Goal: Download file/media

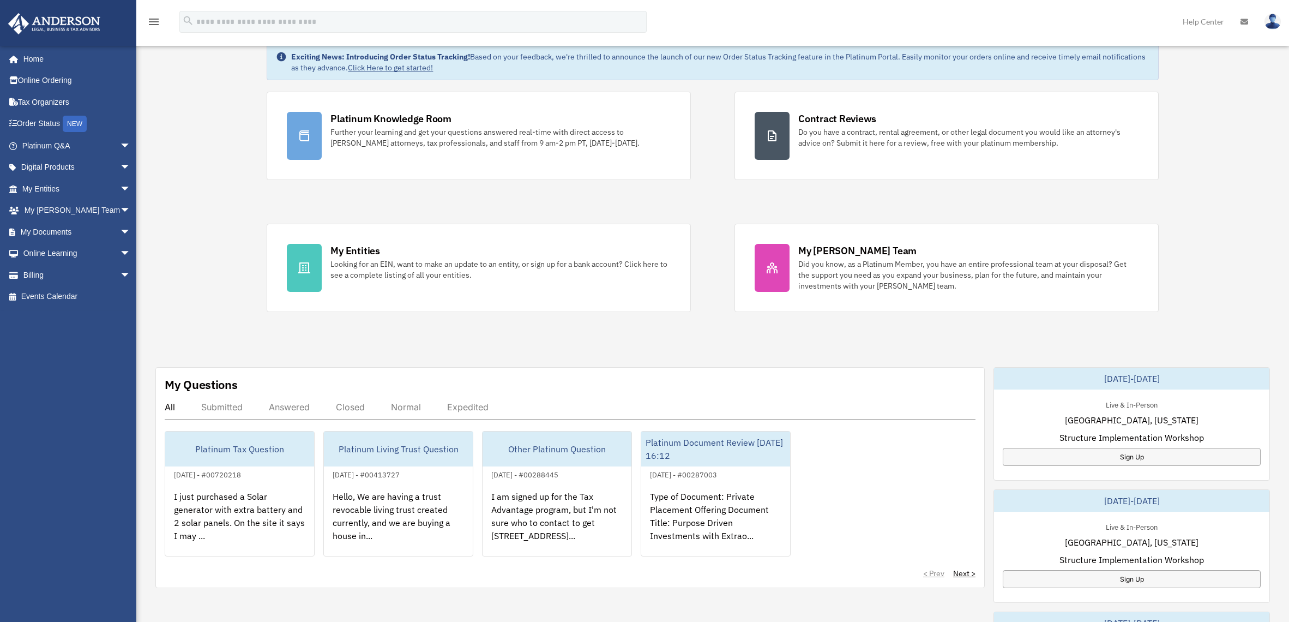
scroll to position [258, 0]
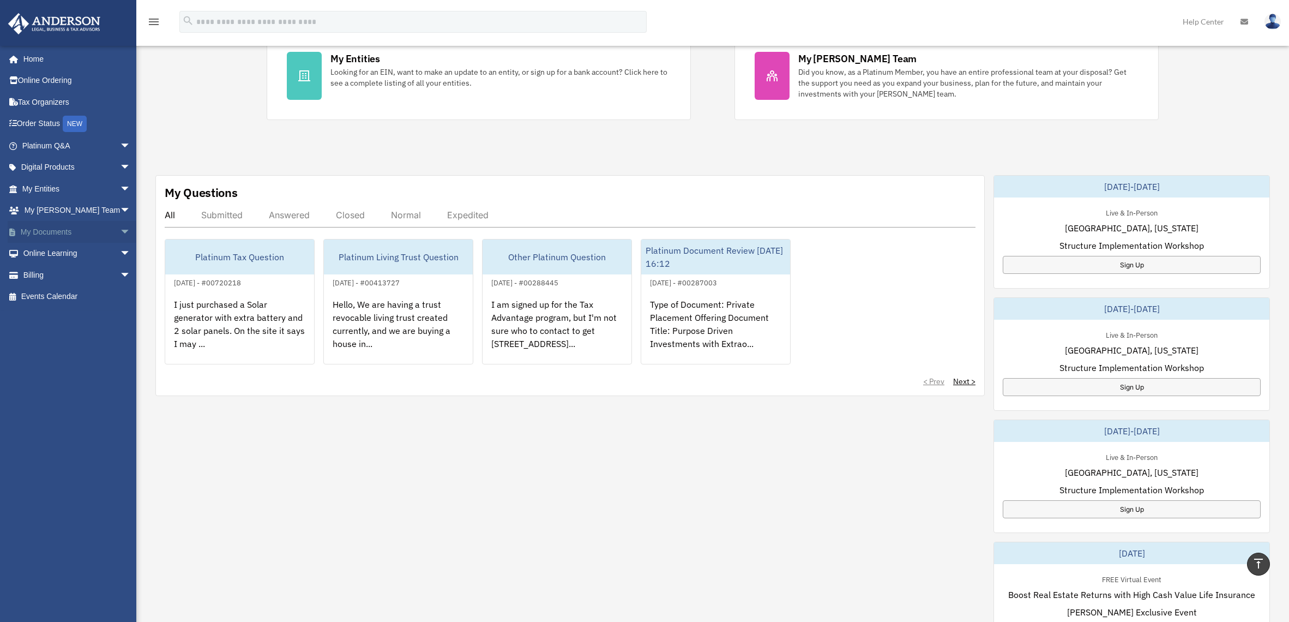
click at [61, 232] on link "My Documents arrow_drop_down" at bounding box center [78, 232] width 140 height 22
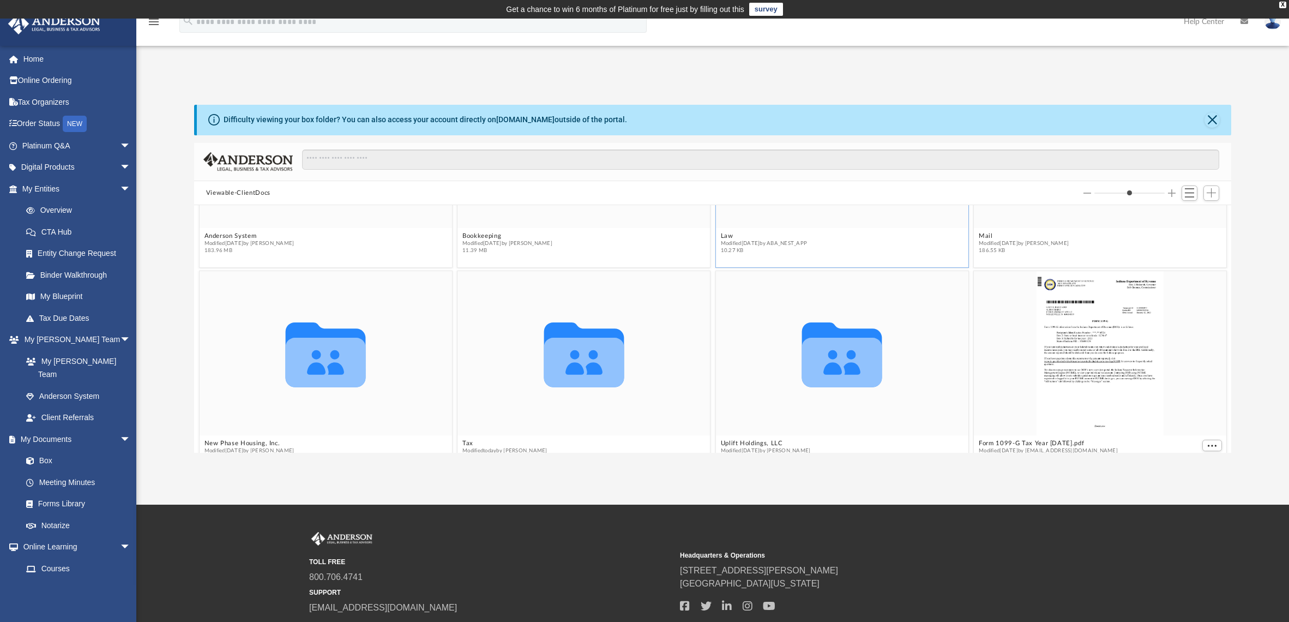
scroll to position [248, 0]
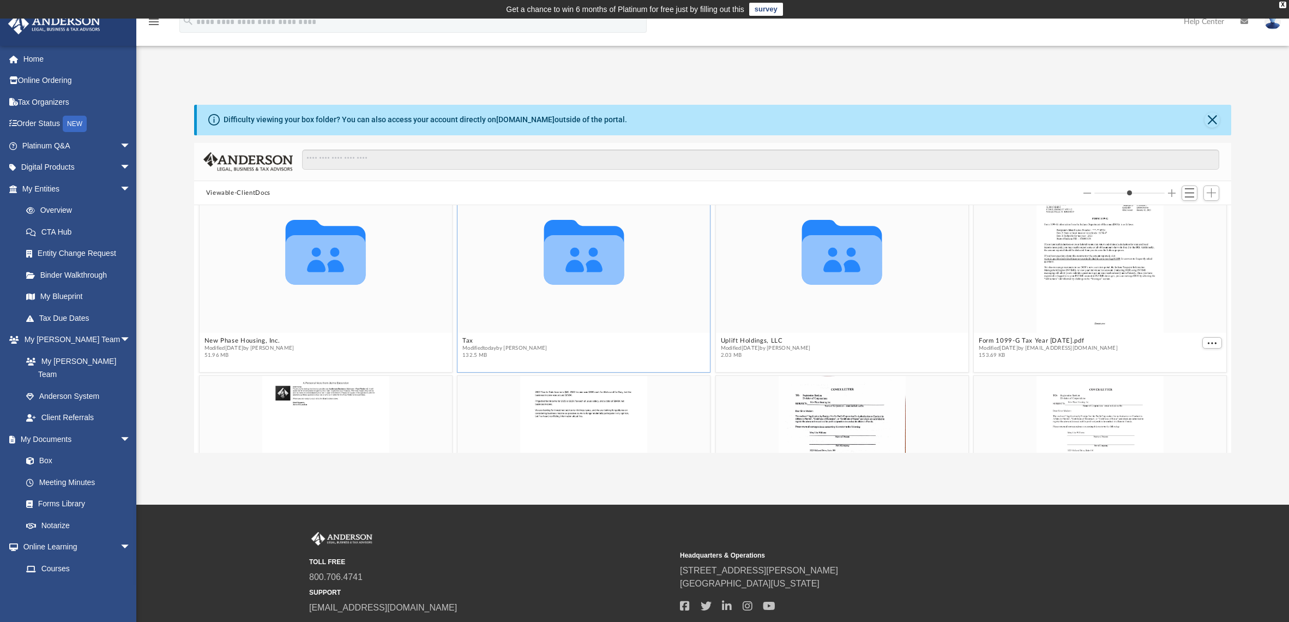
click at [568, 263] on icon "grid" at bounding box center [584, 252] width 80 height 64
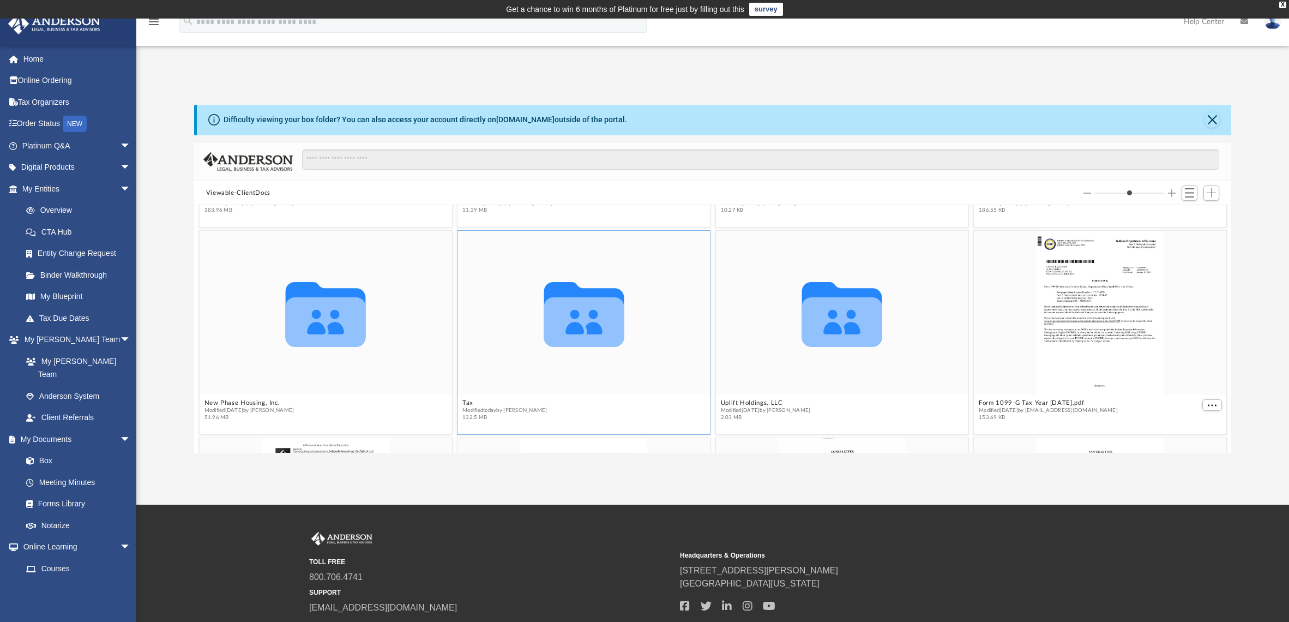
scroll to position [185, 0]
click at [573, 314] on icon "grid" at bounding box center [584, 315] width 80 height 64
click at [464, 402] on button "Tax" at bounding box center [504, 404] width 85 height 7
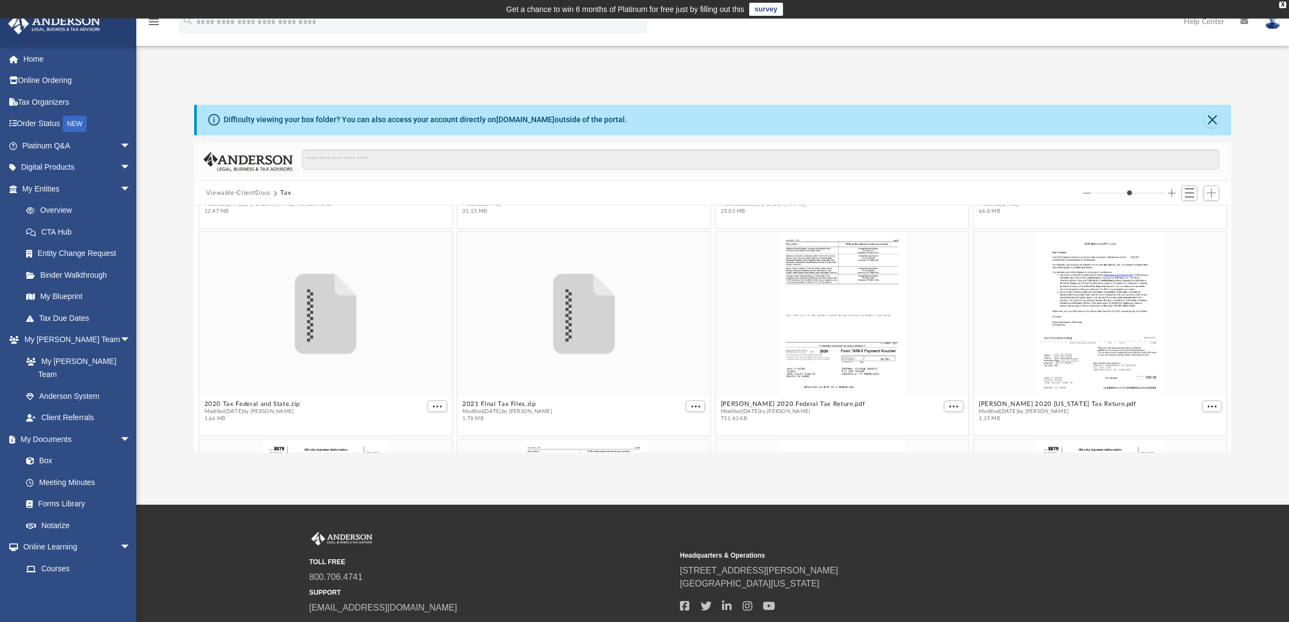
scroll to position [0, 0]
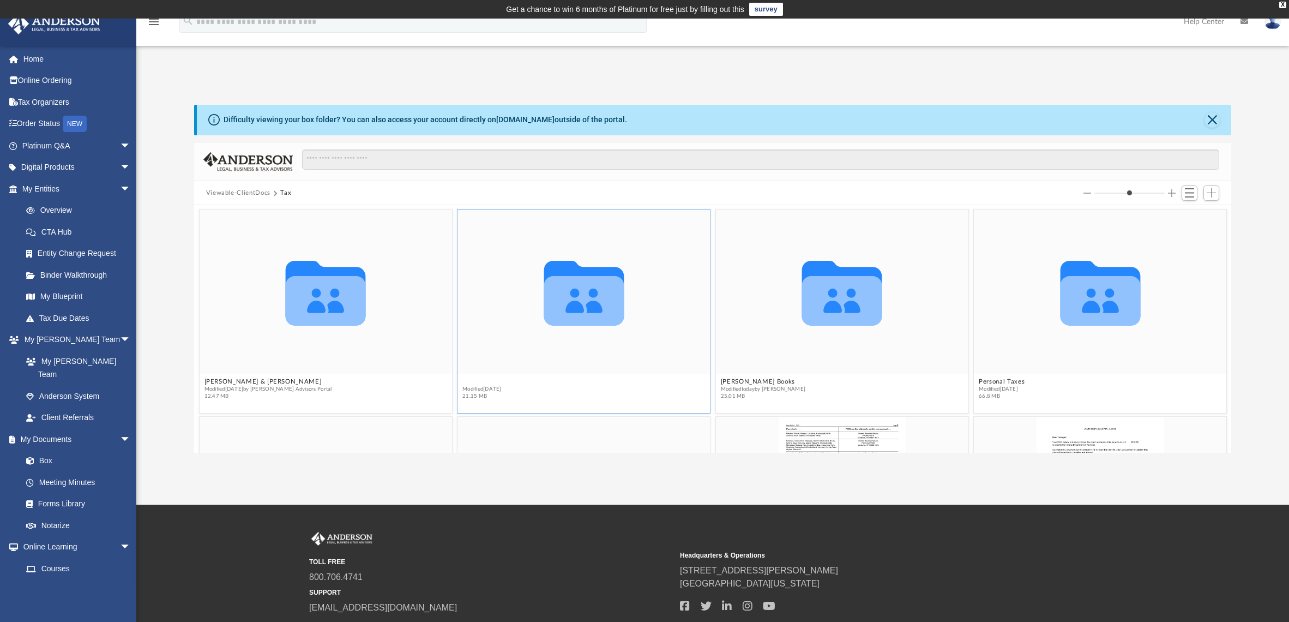
click at [485, 382] on button "Business Taxes" at bounding box center [485, 381] width 46 height 7
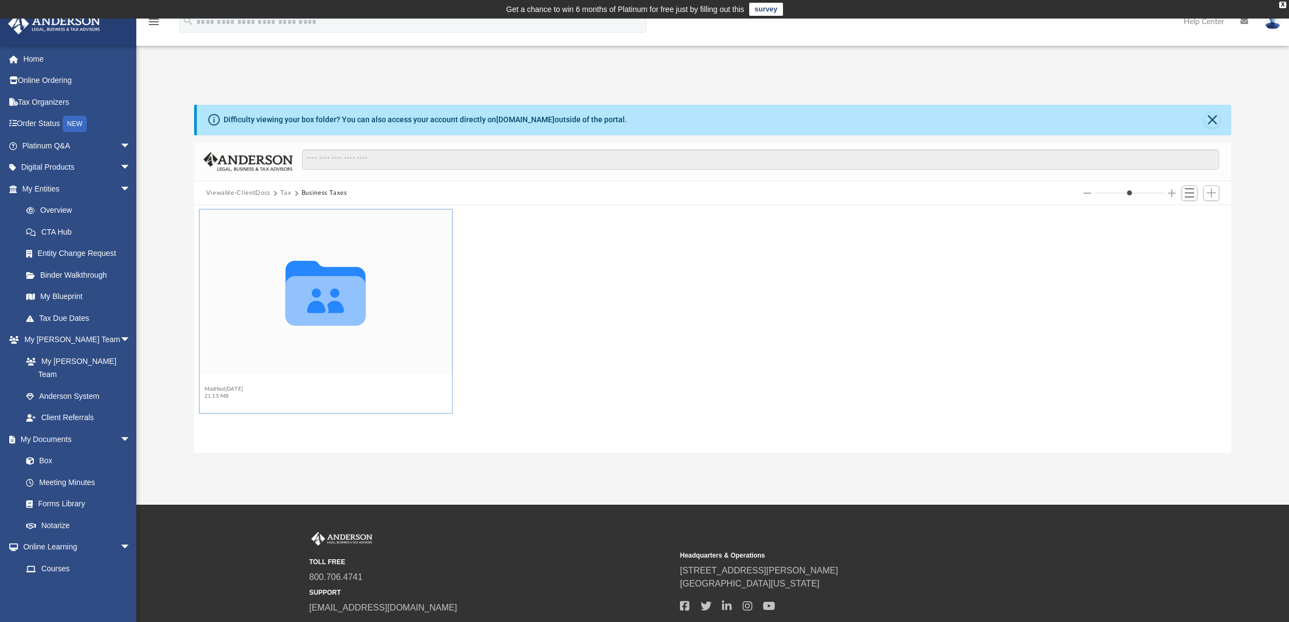
click at [243, 384] on button "Mr. Bairds Books" at bounding box center [230, 381] width 52 height 7
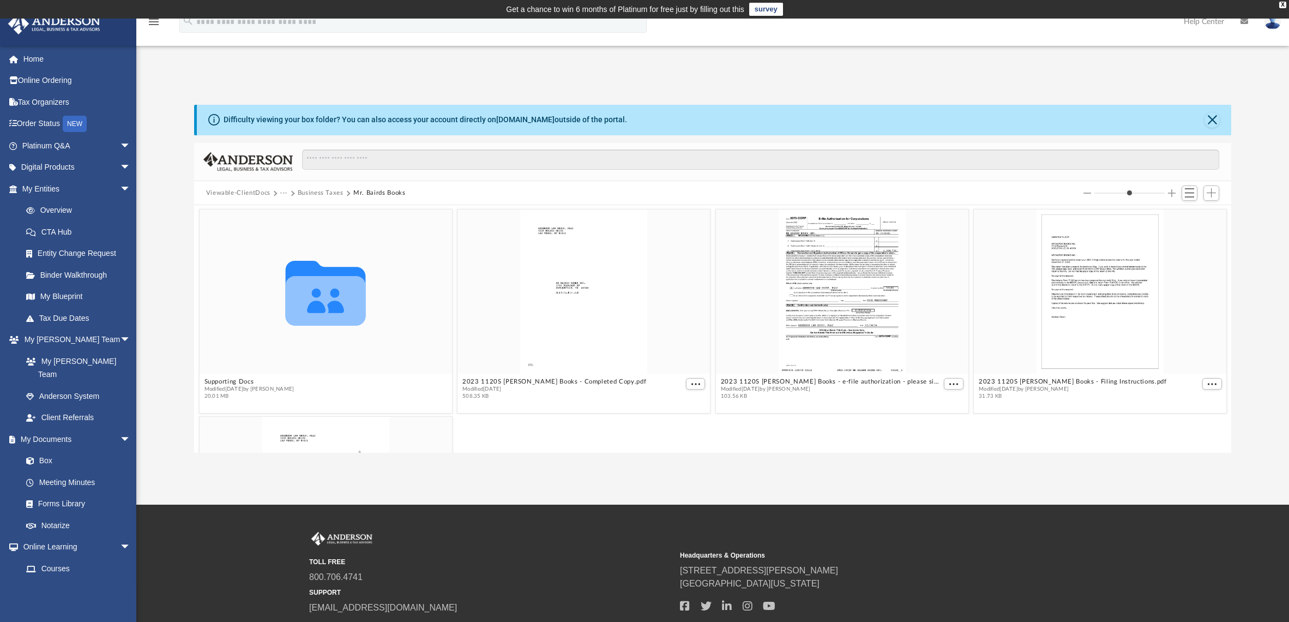
click at [326, 195] on button "Business Taxes" at bounding box center [321, 193] width 46 height 10
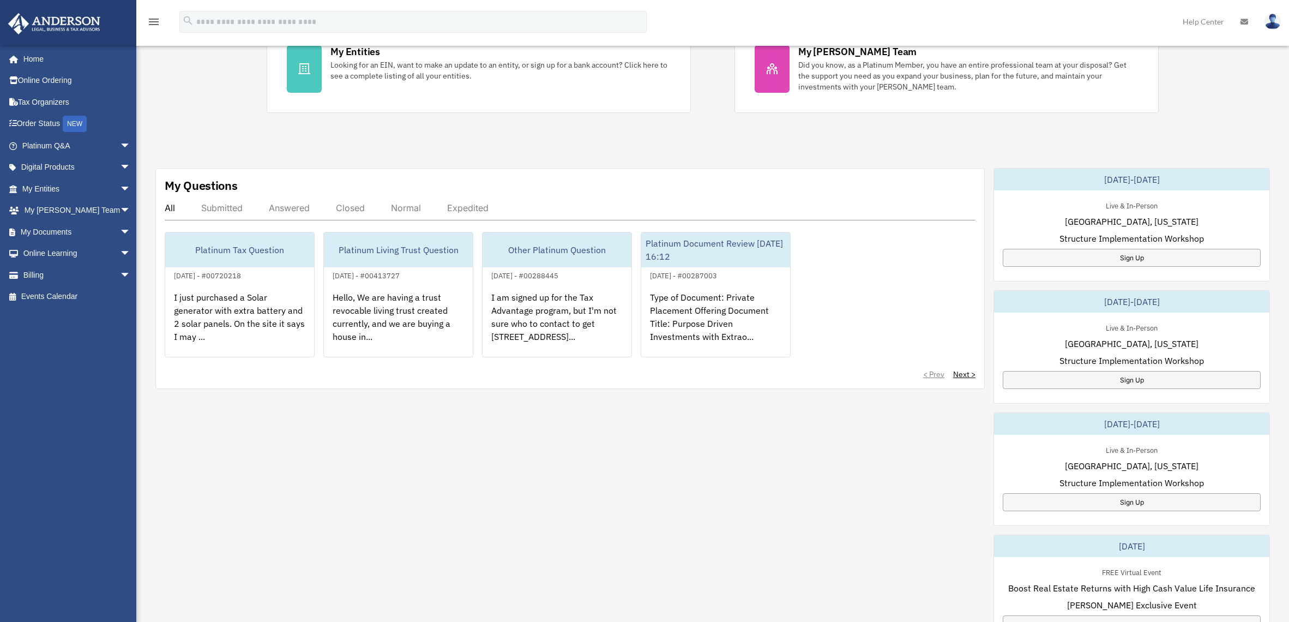
scroll to position [258, 0]
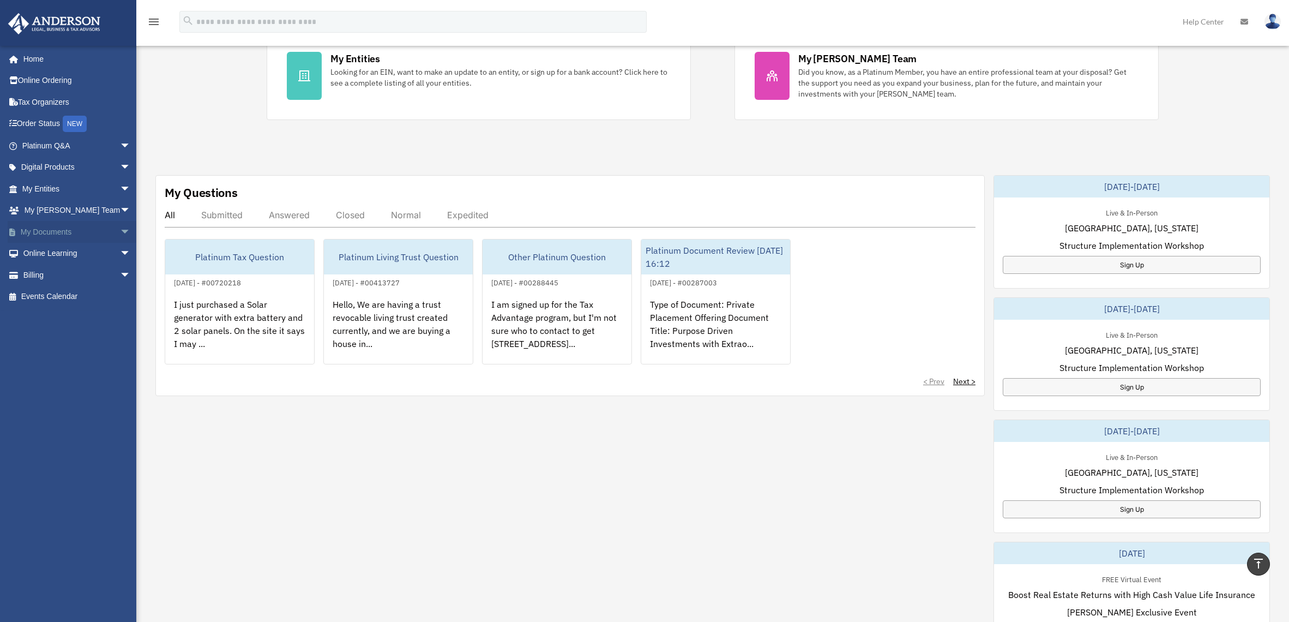
click at [51, 232] on link "My Documents arrow_drop_down" at bounding box center [78, 232] width 140 height 22
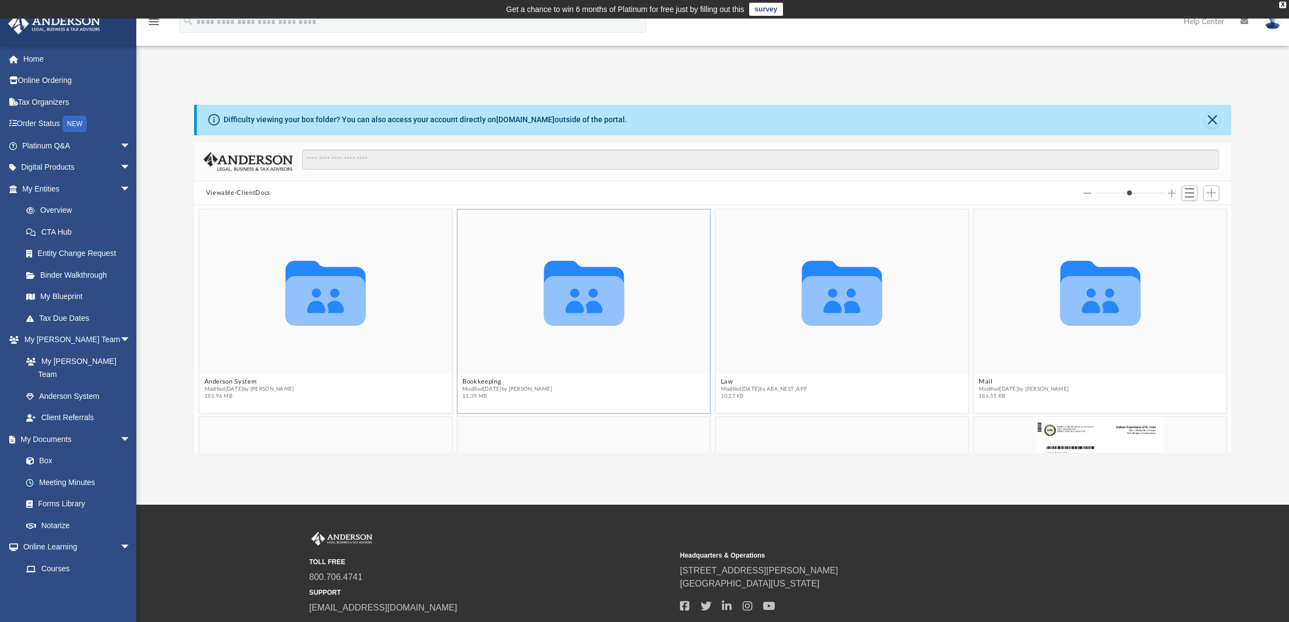
scroll to position [237, 1026]
click at [1184, 188] on button "Switch to List View" at bounding box center [1190, 192] width 16 height 15
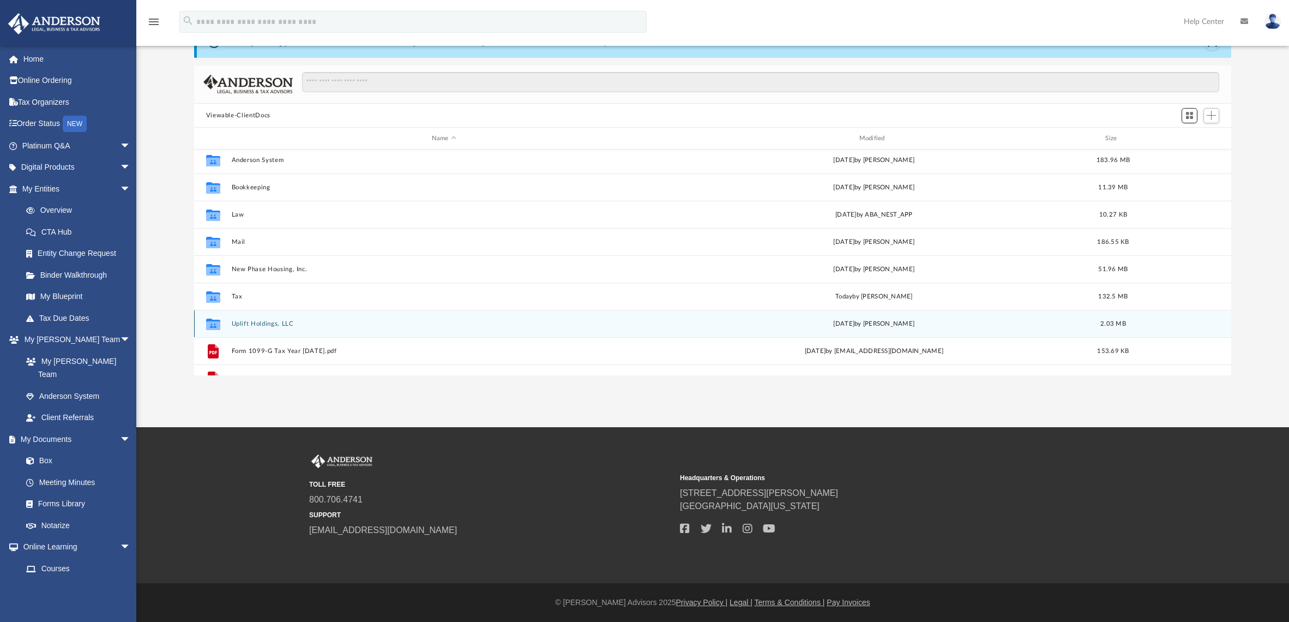
scroll to position [3, 0]
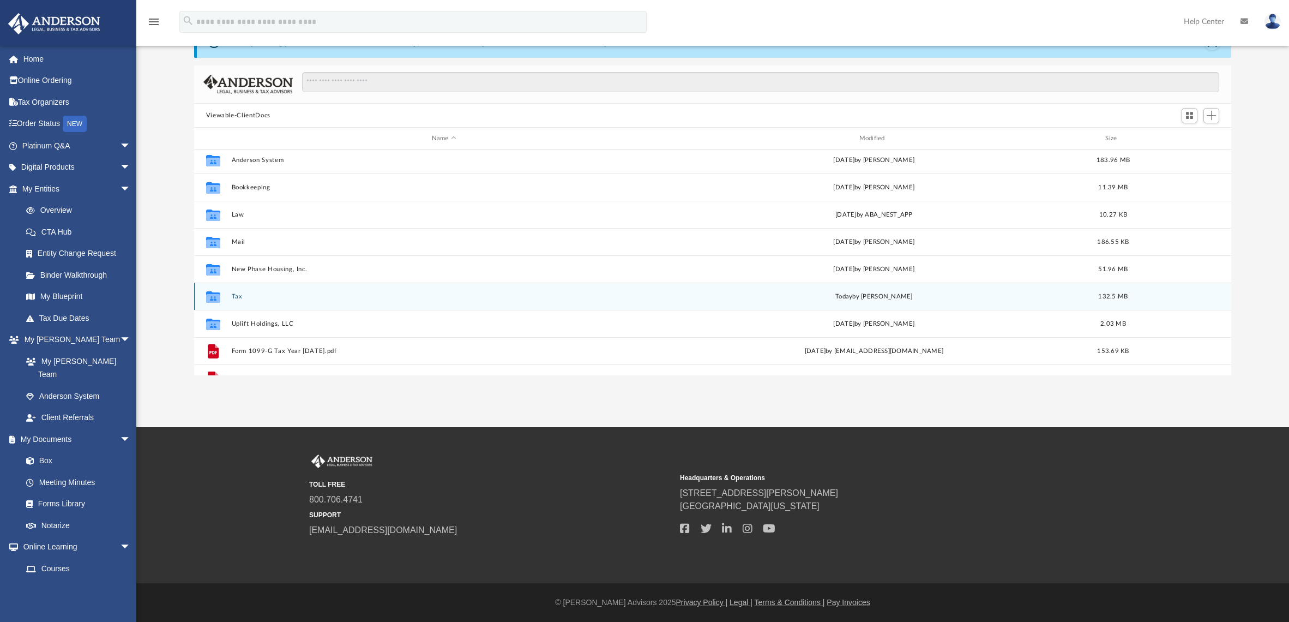
click at [213, 297] on icon "grid" at bounding box center [213, 298] width 14 height 9
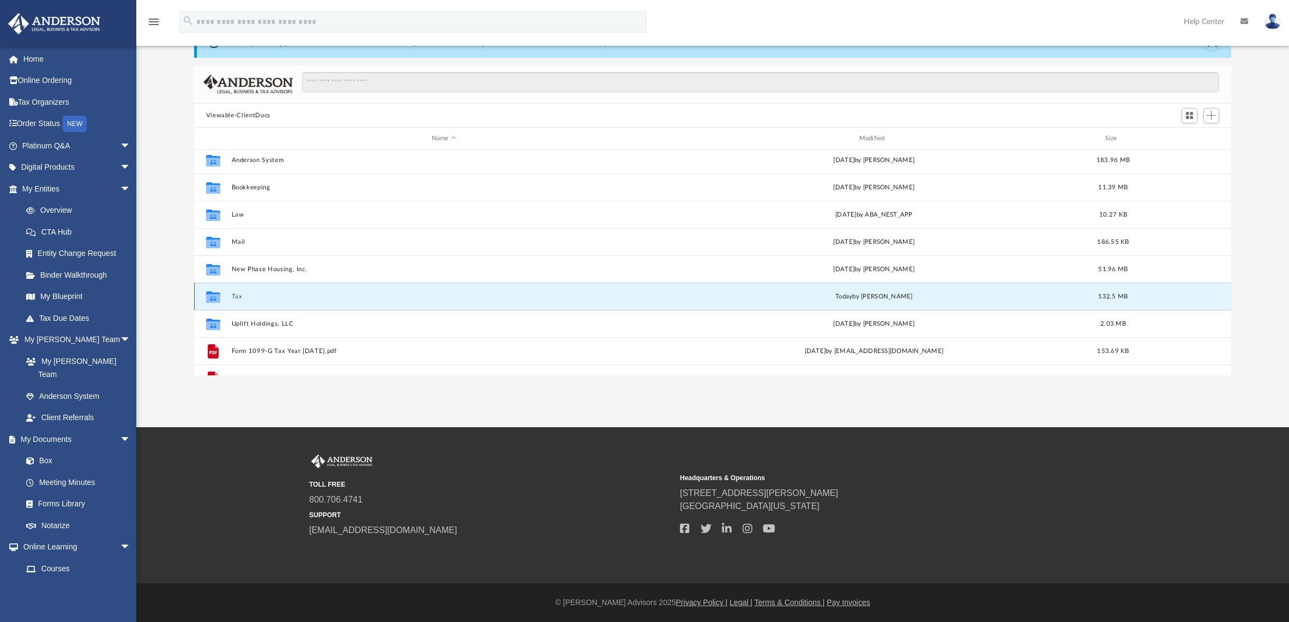
click at [213, 297] on icon "grid" at bounding box center [213, 298] width 14 height 9
click at [333, 301] on div "Collaborated Folder Tax today by Alex Price 132.5 MB" at bounding box center [713, 295] width 1038 height 27
click at [233, 297] on button "Tax" at bounding box center [443, 296] width 425 height 7
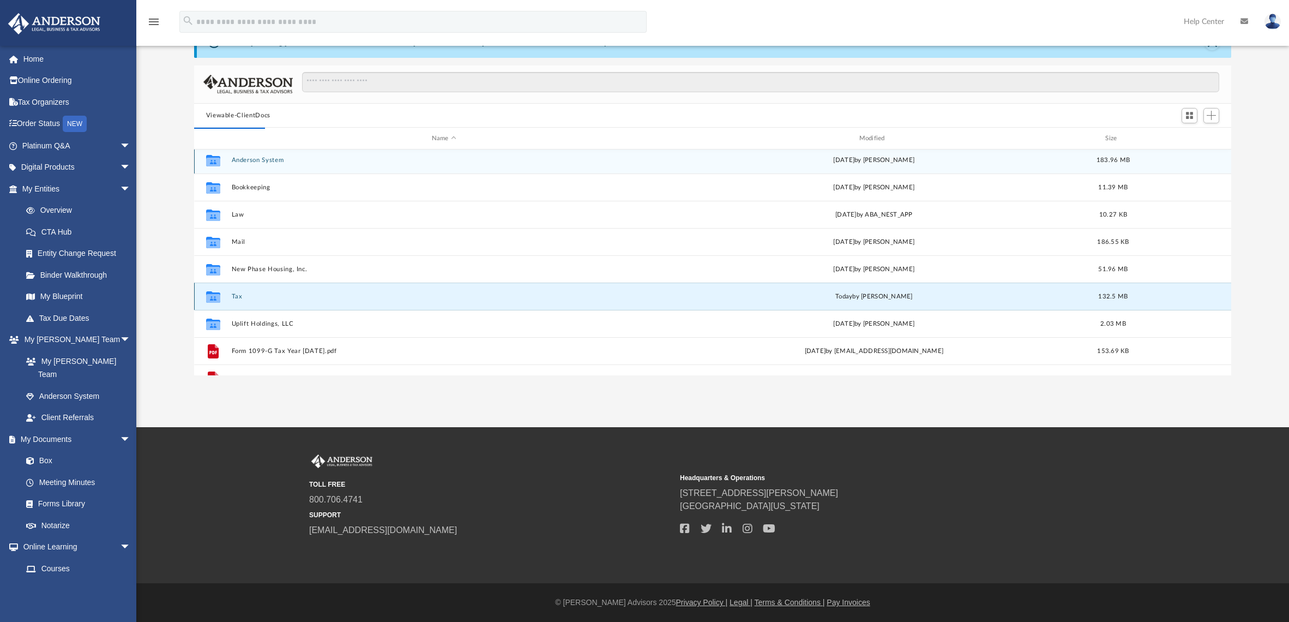
scroll to position [0, 0]
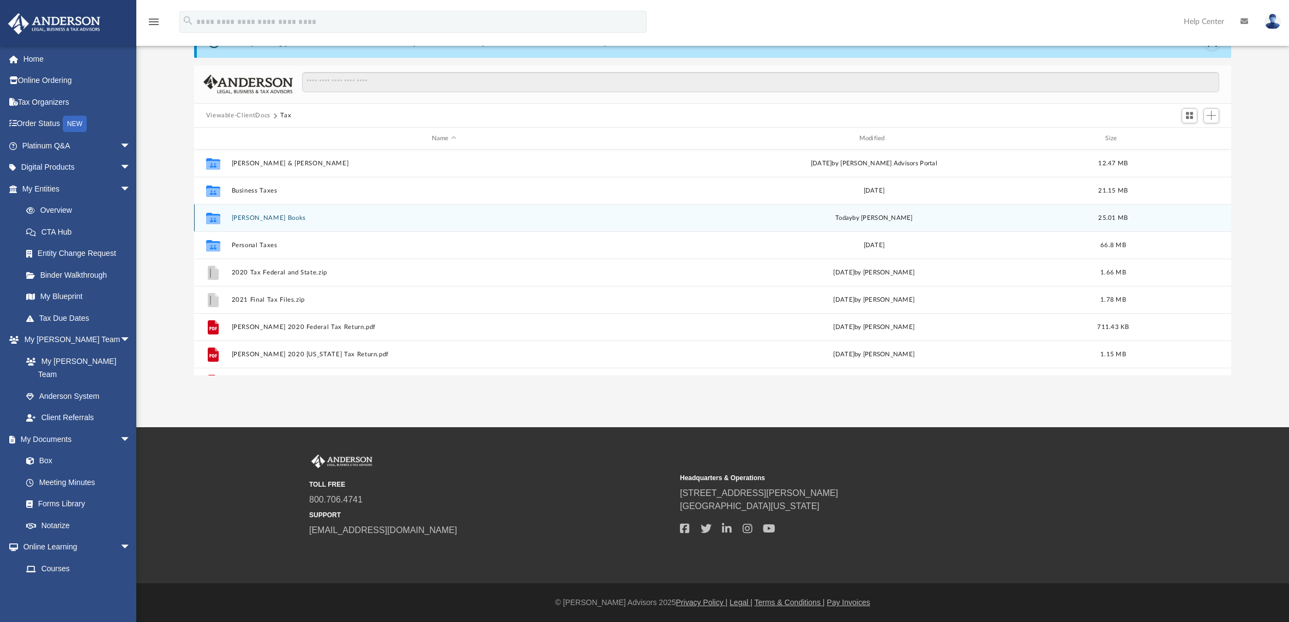
click at [252, 216] on button "Mr Bairds Books" at bounding box center [443, 217] width 425 height 7
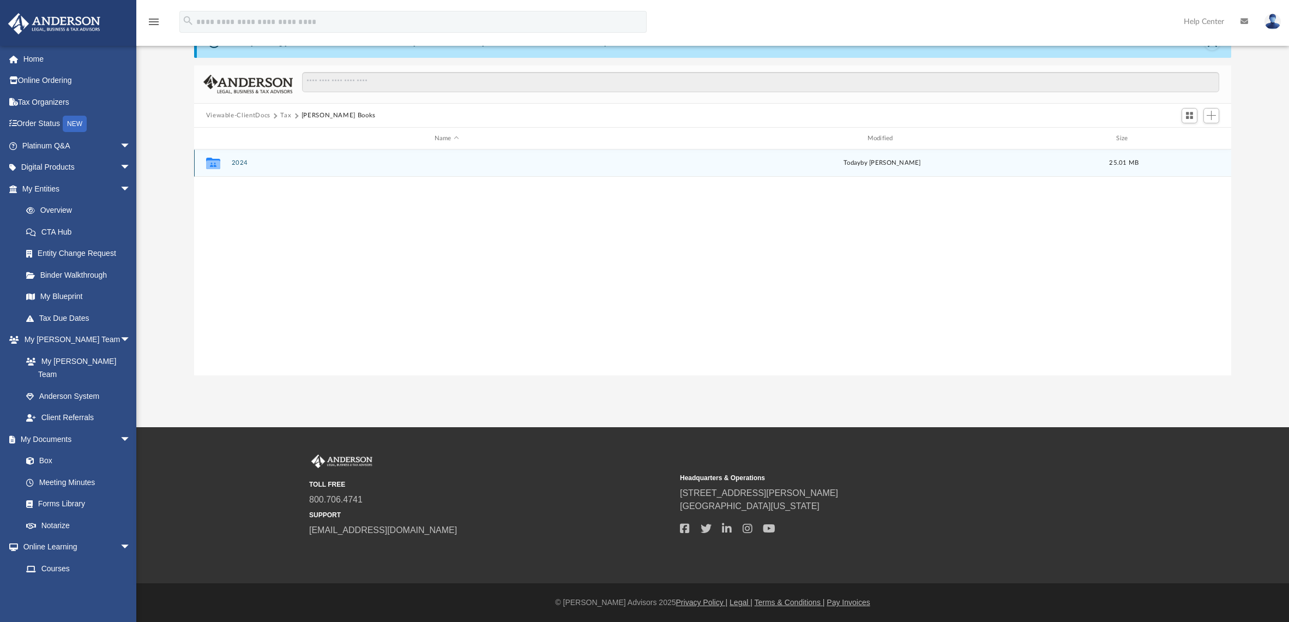
click at [244, 165] on button "2024" at bounding box center [446, 162] width 431 height 7
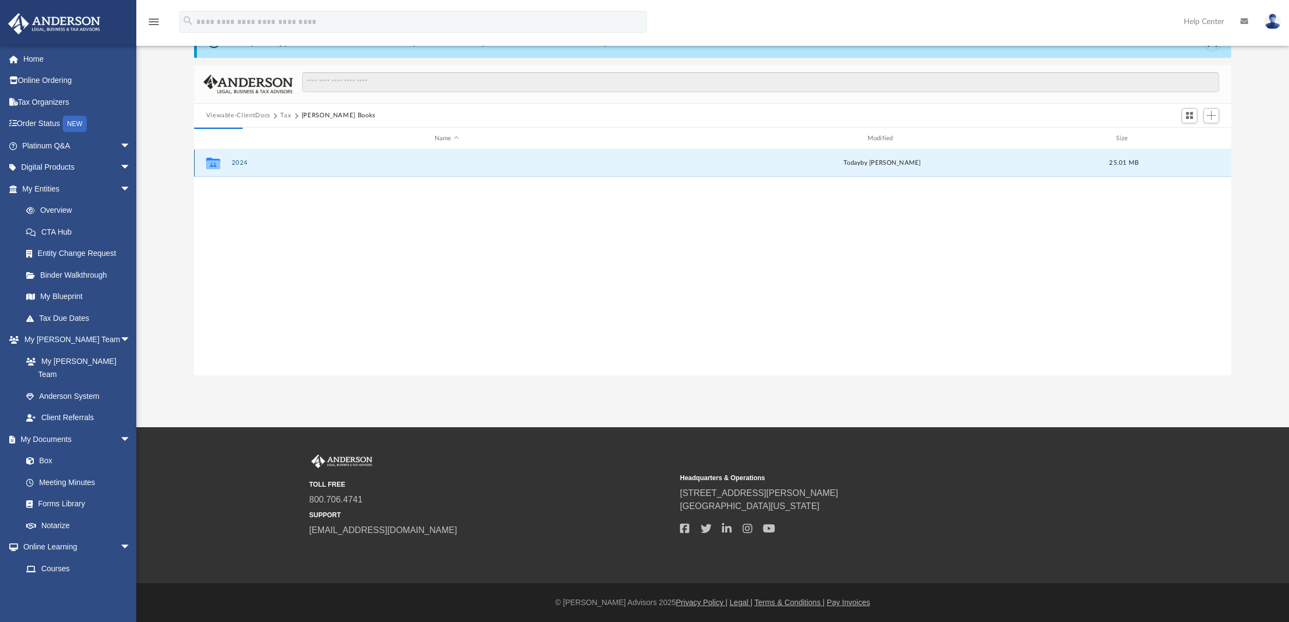
click at [244, 165] on button "2024" at bounding box center [446, 162] width 431 height 7
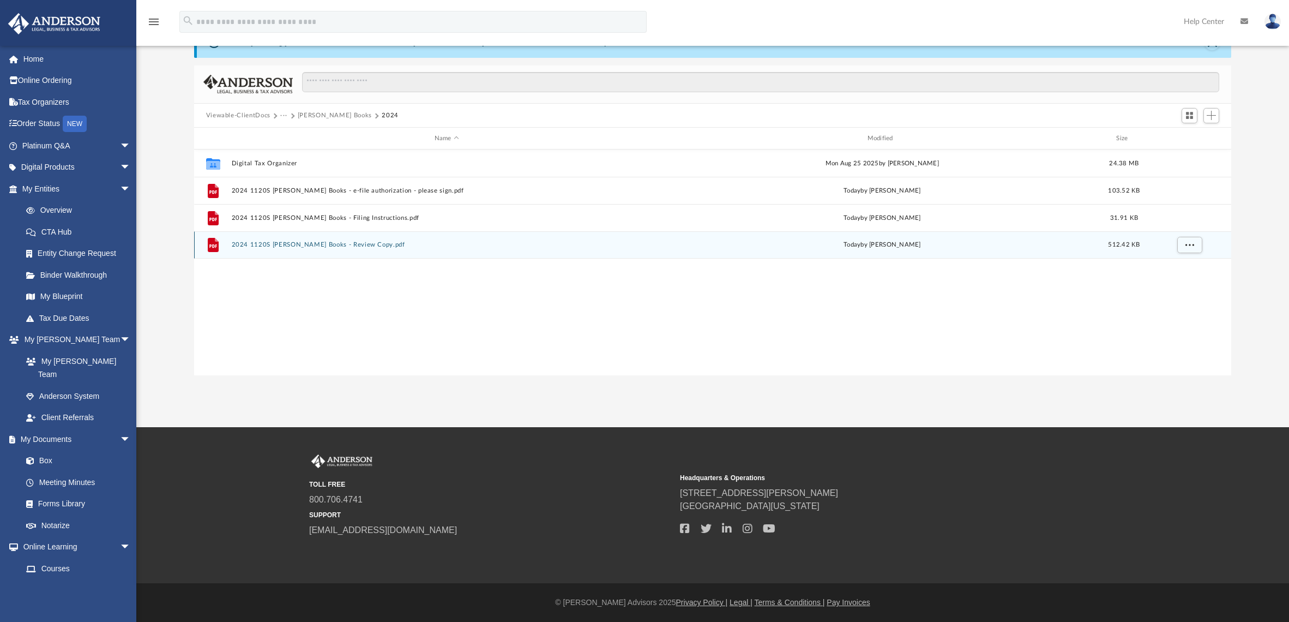
click at [298, 246] on button "2024 1120S Mr Bairds Books - Review Copy.pdf" at bounding box center [446, 244] width 431 height 7
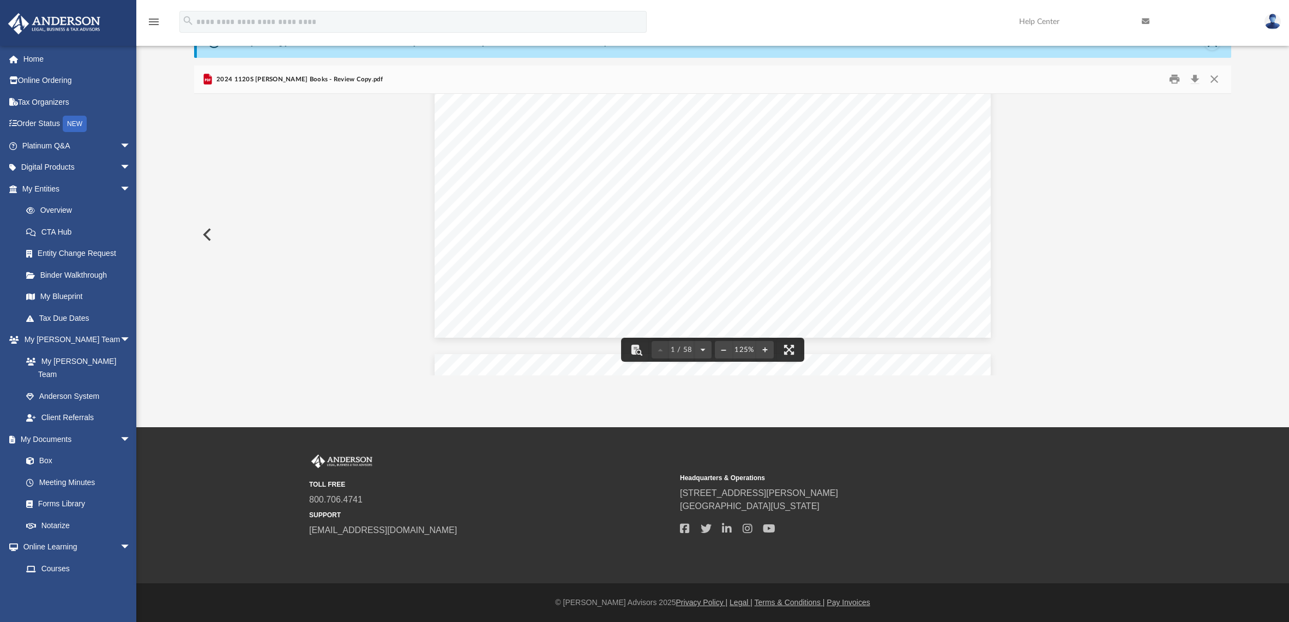
scroll to position [494, 0]
click at [721, 351] on button "File preview" at bounding box center [723, 350] width 17 height 24
click at [1197, 81] on button "Download" at bounding box center [1195, 79] width 20 height 17
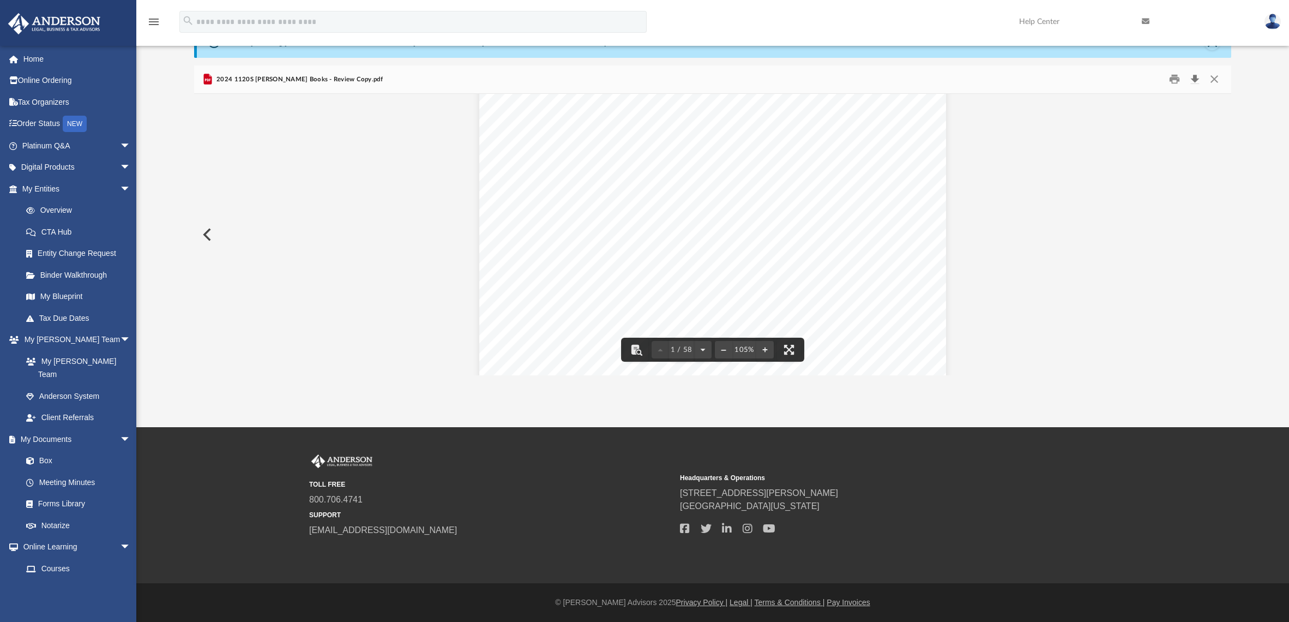
scroll to position [76, 0]
click at [1270, 19] on img at bounding box center [1273, 22] width 16 height 16
click at [1203, 47] on link "[EMAIL_ADDRESS][DOMAIN_NAME]" at bounding box center [1222, 56] width 117 height 32
click at [1270, 23] on img at bounding box center [1273, 22] width 16 height 16
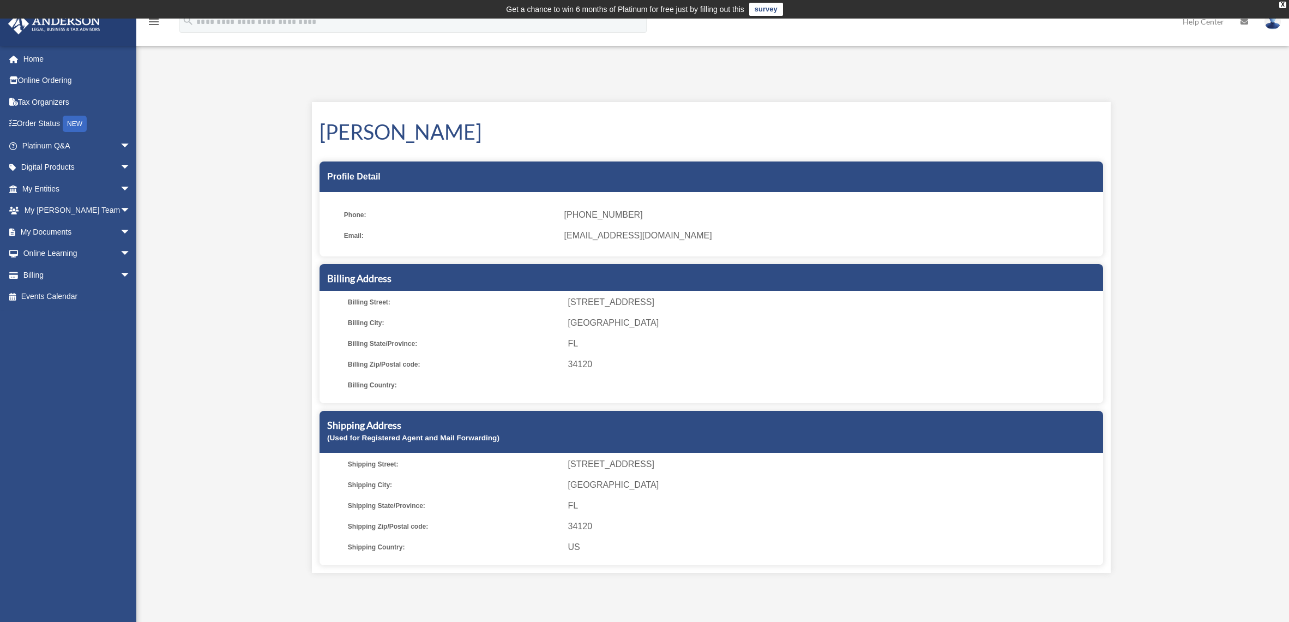
click at [1274, 25] on img at bounding box center [1273, 22] width 16 height 16
click at [1094, 94] on link "Logout" at bounding box center [1109, 95] width 109 height 22
